Goal: Task Accomplishment & Management: Use online tool/utility

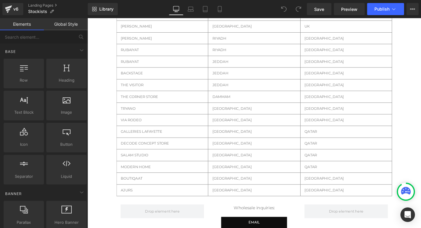
scroll to position [148, 0]
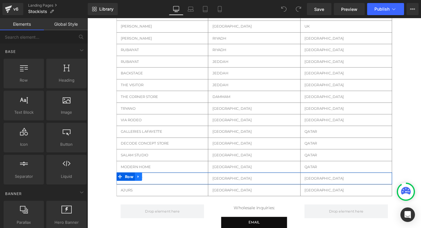
click at [145, 192] on icon at bounding box center [143, 192] width 4 height 5
click at [151, 191] on icon at bounding box center [151, 192] width 4 height 4
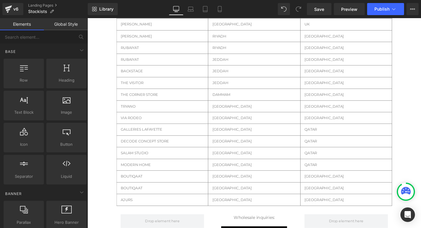
scroll to position [153, 0]
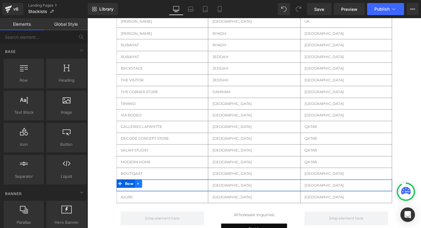
click at [140, 203] on link at bounding box center [144, 200] width 8 height 9
click at [191, 198] on div "BOUTIQAAT Text Block Row" at bounding box center [169, 202] width 101 height 13
click at [176, 202] on div "BOUTIQAAT Text Block" at bounding box center [169, 202] width 91 height 6
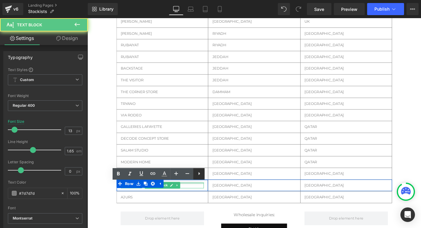
click at [193, 175] on link at bounding box center [199, 174] width 12 height 12
click at [104, 208] on div "STOCKISTS Heading Row RETAILER Text Block Row CITY Text Block Row COUNTRY Text …" at bounding box center [270, 127] width 366 height 461
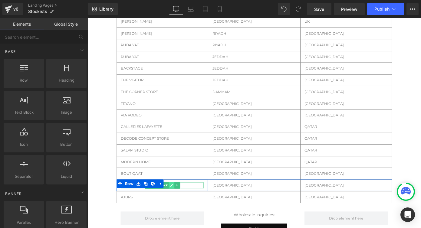
click at [178, 202] on icon at bounding box center [179, 202] width 3 height 4
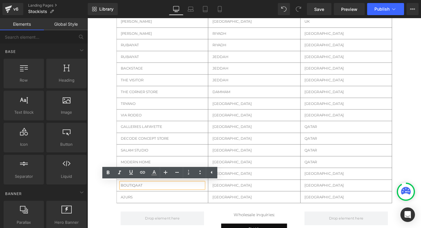
click at [151, 202] on p "BOUTIQAAT" at bounding box center [169, 202] width 91 height 6
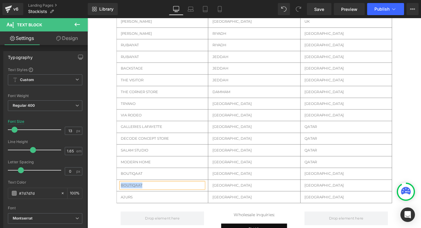
paste div
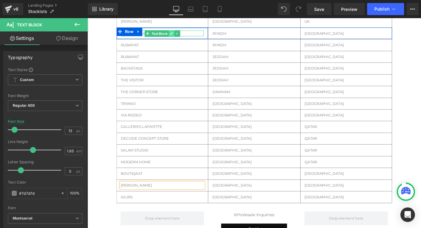
click at [179, 35] on icon at bounding box center [179, 35] width 3 height 3
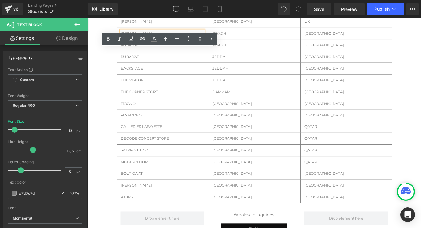
click at [160, 32] on p "[PERSON_NAME]" at bounding box center [169, 35] width 91 height 6
click at [161, 32] on p "[PERSON_NAME]" at bounding box center [169, 35] width 91 height 6
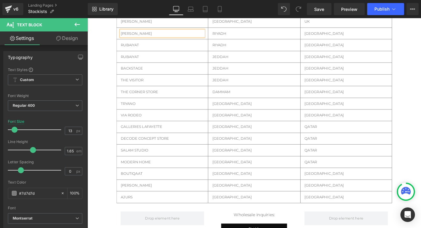
copy p "[PERSON_NAME]"
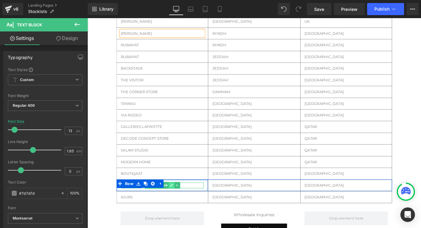
click at [178, 202] on icon at bounding box center [179, 202] width 3 height 4
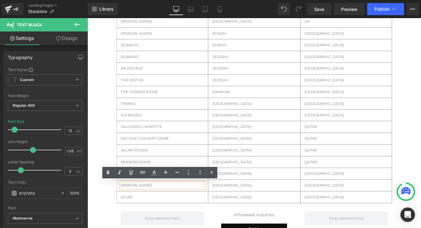
click at [169, 202] on p "[PERSON_NAME]" at bounding box center [169, 202] width 91 height 6
click at [151, 202] on p "[PERSON_NAME]" at bounding box center [169, 202] width 91 height 6
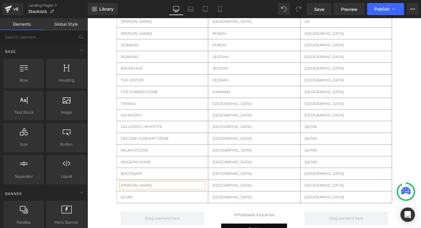
click at [100, 215] on div "STOCKISTS Heading Row RETAILER Text Block Row CITY Text Block Row COUNTRY Text …" at bounding box center [270, 127] width 366 height 461
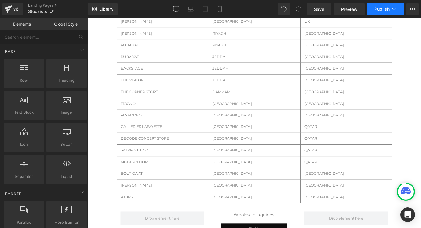
click at [375, 12] on button "Publish" at bounding box center [385, 9] width 37 height 12
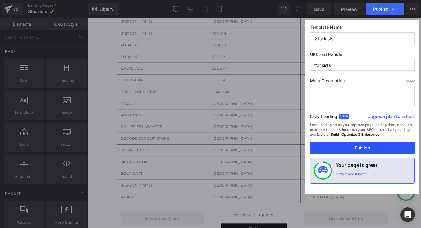
click at [343, 148] on button "Publish" at bounding box center [362, 148] width 105 height 12
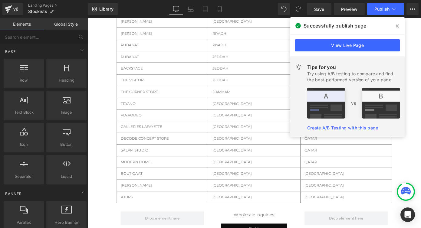
click at [398, 25] on icon at bounding box center [397, 26] width 3 height 3
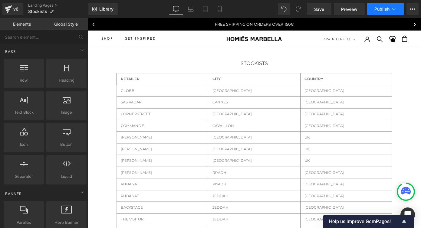
click at [372, 6] on button "Publish" at bounding box center [385, 9] width 37 height 12
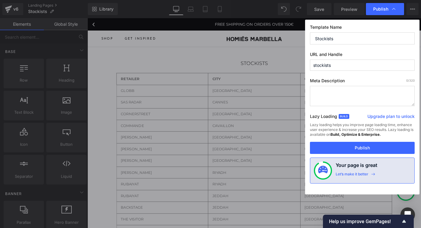
click at [320, 90] on textarea at bounding box center [362, 96] width 105 height 20
paste textarea "Discover official Homies Marbella stockists worldwide. Shop our collections at …"
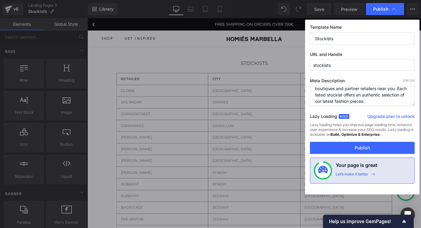
scroll to position [19, 0]
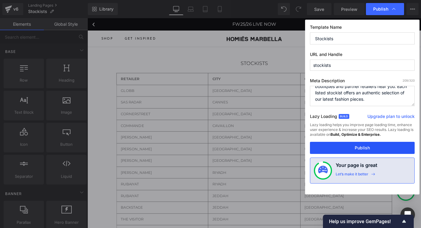
type textarea "Discover official Homies Marbella stockists worldwide. Shop our collections at …"
click at [361, 152] on button "Publish" at bounding box center [362, 148] width 105 height 12
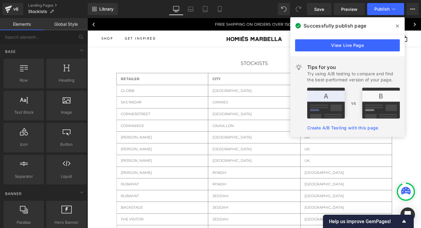
click at [395, 26] on span at bounding box center [398, 26] width 10 height 10
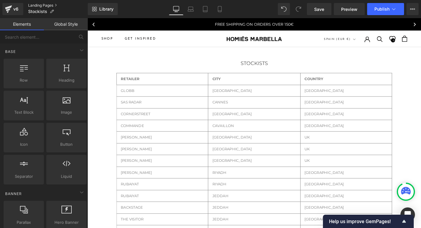
click at [38, 7] on link "Landing Pages" at bounding box center [58, 5] width 60 height 5
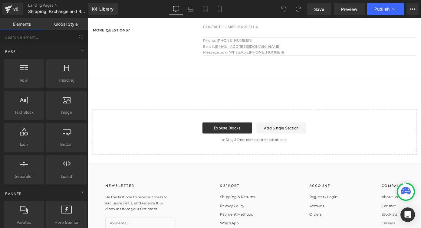
scroll to position [290, 0]
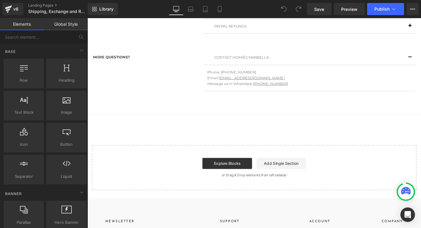
click at [178, 124] on hr at bounding box center [270, 125] width 366 height 3
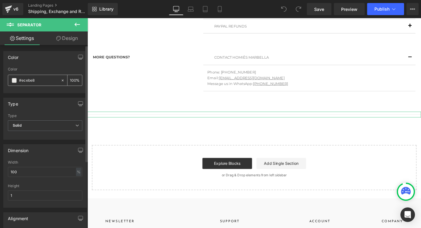
click at [31, 80] on input "#ecebe8" at bounding box center [38, 80] width 39 height 7
drag, startPoint x: 72, startPoint y: 80, endPoint x: 58, endPoint y: 77, distance: 14.3
click at [61, 77] on div "100 %" at bounding box center [71, 80] width 21 height 11
type input "0"
click at [56, 67] on div "Color rgb(236, 235, 232) Color #ecebe8 0 %" at bounding box center [45, 72] width 84 height 42
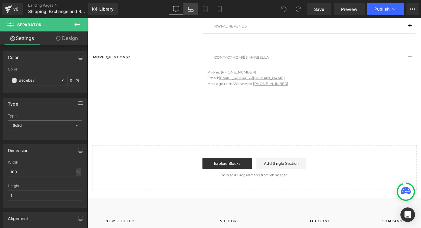
click at [189, 10] on icon at bounding box center [191, 11] width 6 height 2
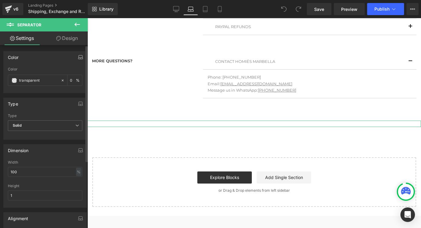
click at [77, 60] on button "button" at bounding box center [81, 57] width 10 height 12
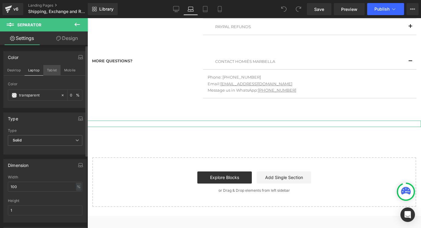
click at [54, 71] on button "Tablet" at bounding box center [51, 70] width 17 height 10
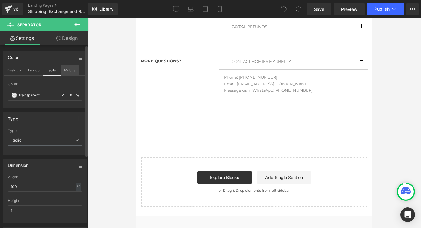
click at [64, 71] on button "Mobile" at bounding box center [70, 70] width 18 height 10
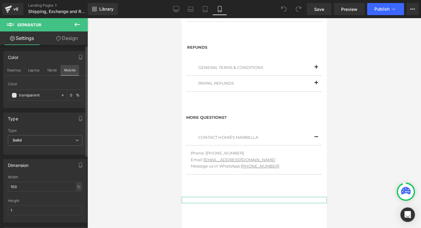
scroll to position [366, 0]
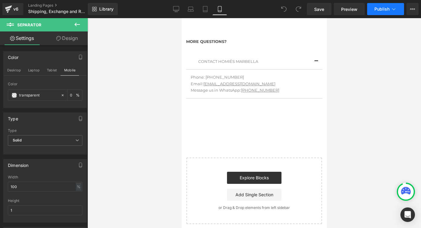
click at [381, 10] on span "Publish" at bounding box center [381, 9] width 15 height 5
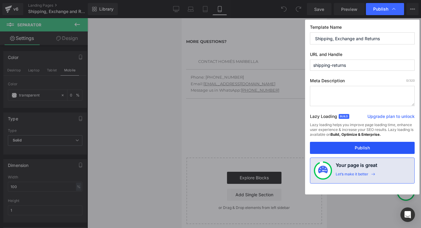
click at [345, 148] on button "Publish" at bounding box center [362, 148] width 105 height 12
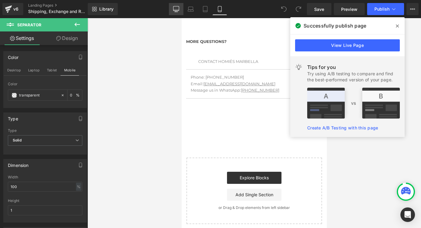
click at [174, 9] on icon at bounding box center [176, 9] width 6 height 6
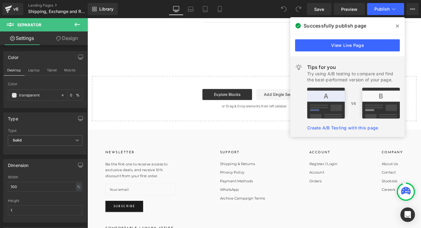
scroll to position [290, 0]
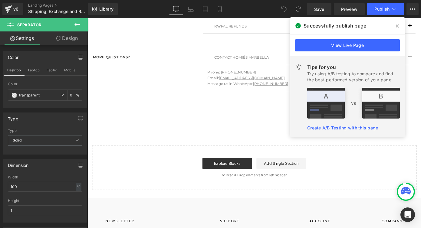
click at [395, 24] on span at bounding box center [398, 26] width 10 height 10
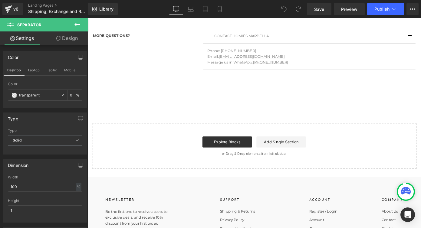
scroll to position [318, 0]
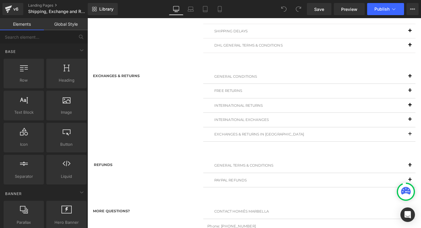
scroll to position [0, 0]
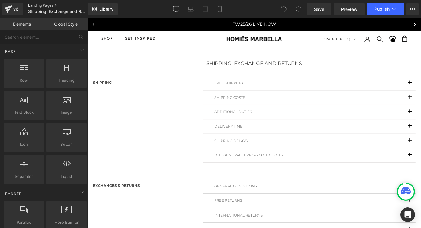
click at [35, 5] on link "Landing Pages" at bounding box center [63, 5] width 70 height 5
